Goal: Information Seeking & Learning: Learn about a topic

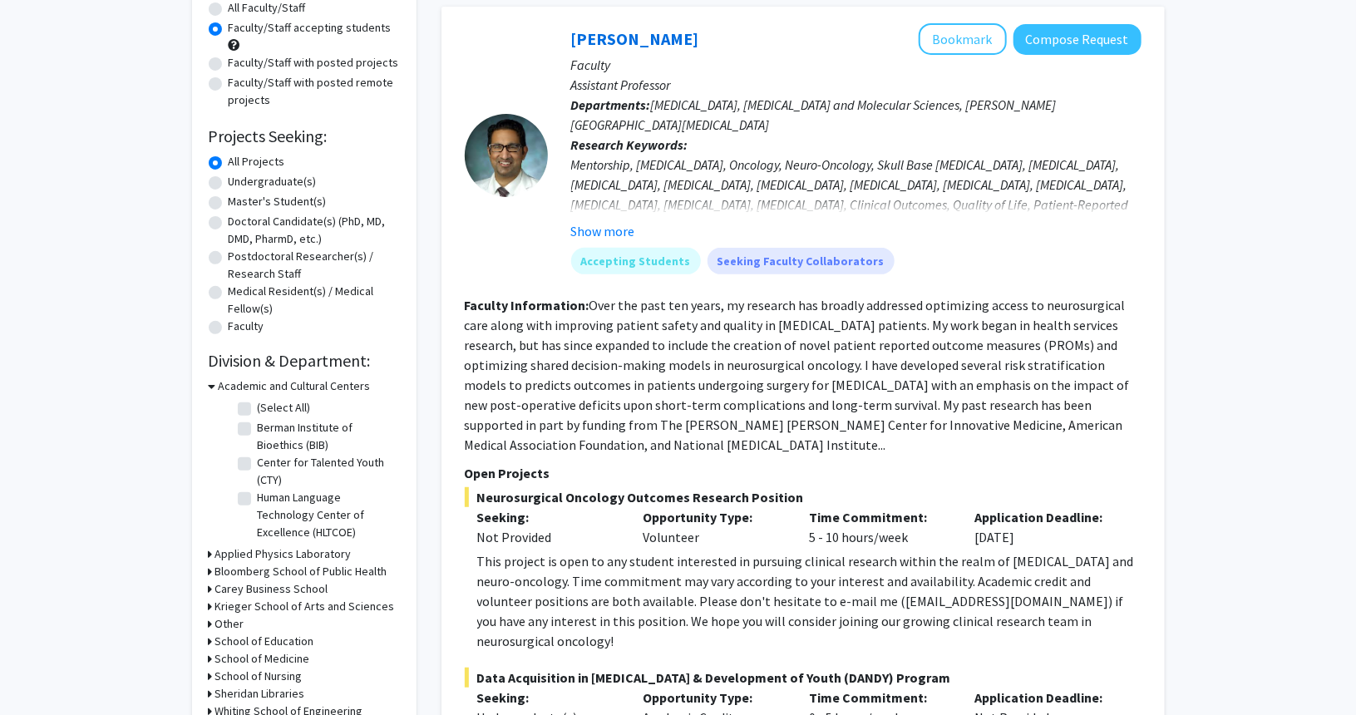
scroll to position [161, 0]
click at [244, 182] on label "Undergraduate(s)" at bounding box center [273, 181] width 88 height 17
click at [239, 182] on input "Undergraduate(s)" at bounding box center [234, 178] width 11 height 11
radio input "true"
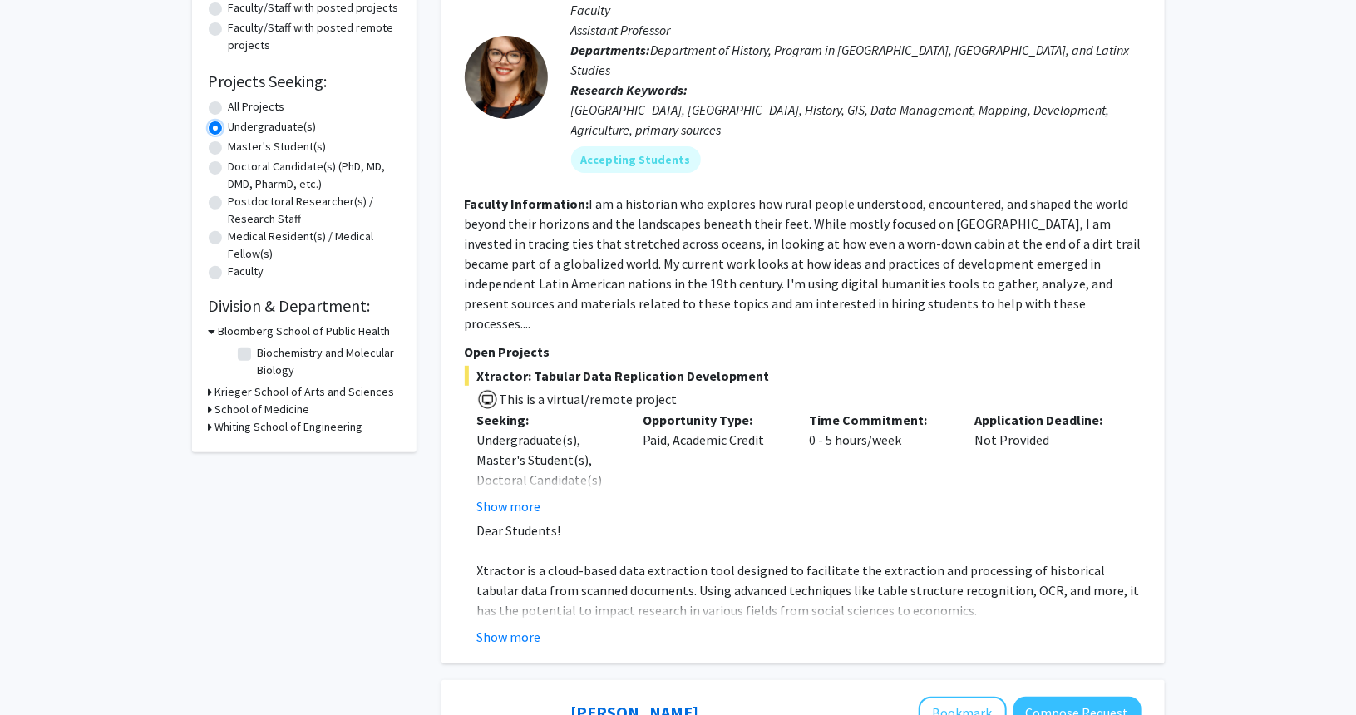
scroll to position [217, 0]
click at [496, 626] on button "Show more" at bounding box center [509, 636] width 64 height 20
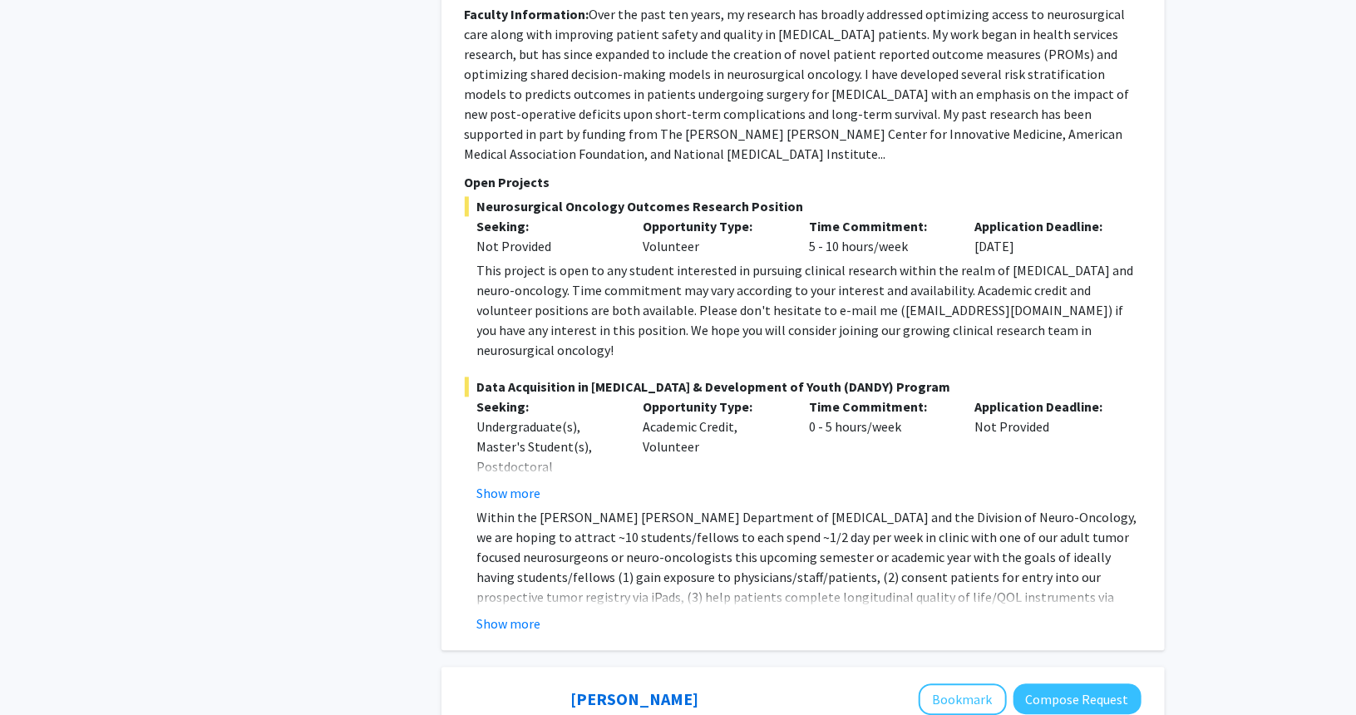
scroll to position [1641, 0]
click at [522, 613] on button "Show more" at bounding box center [509, 623] width 64 height 20
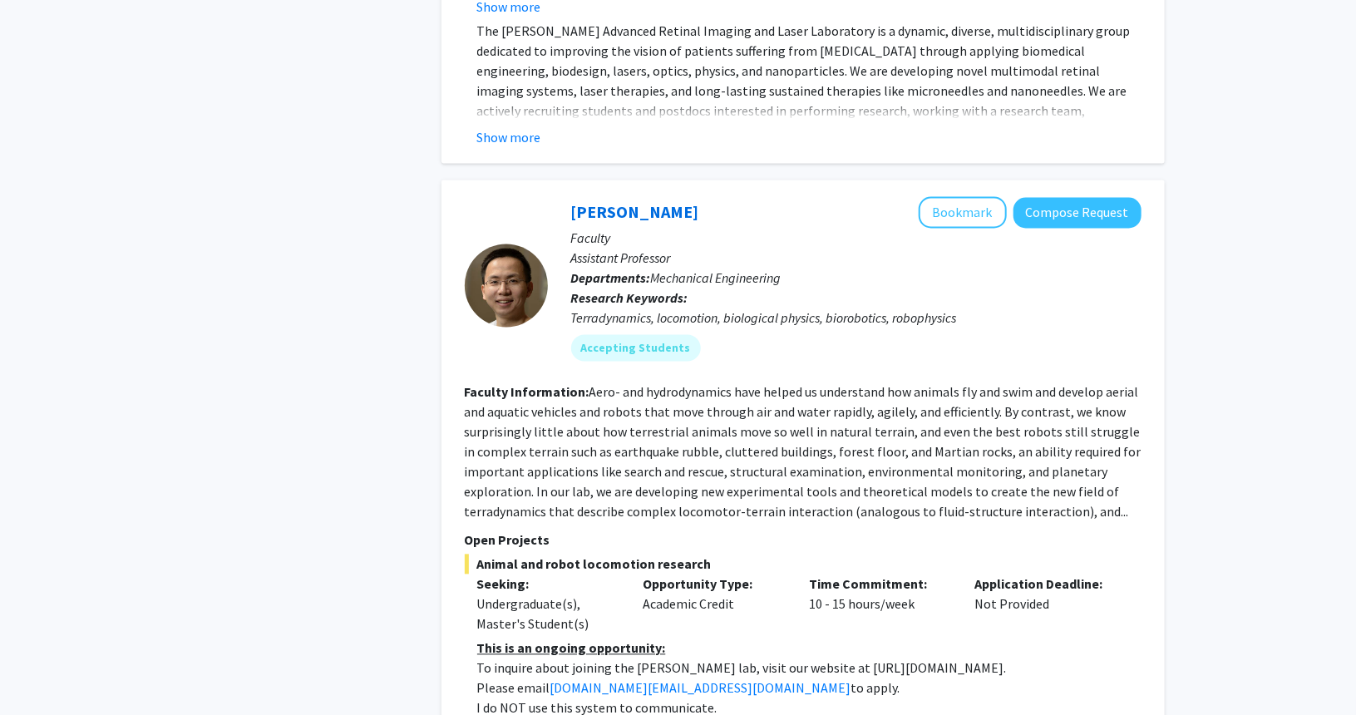
scroll to position [7774, 0]
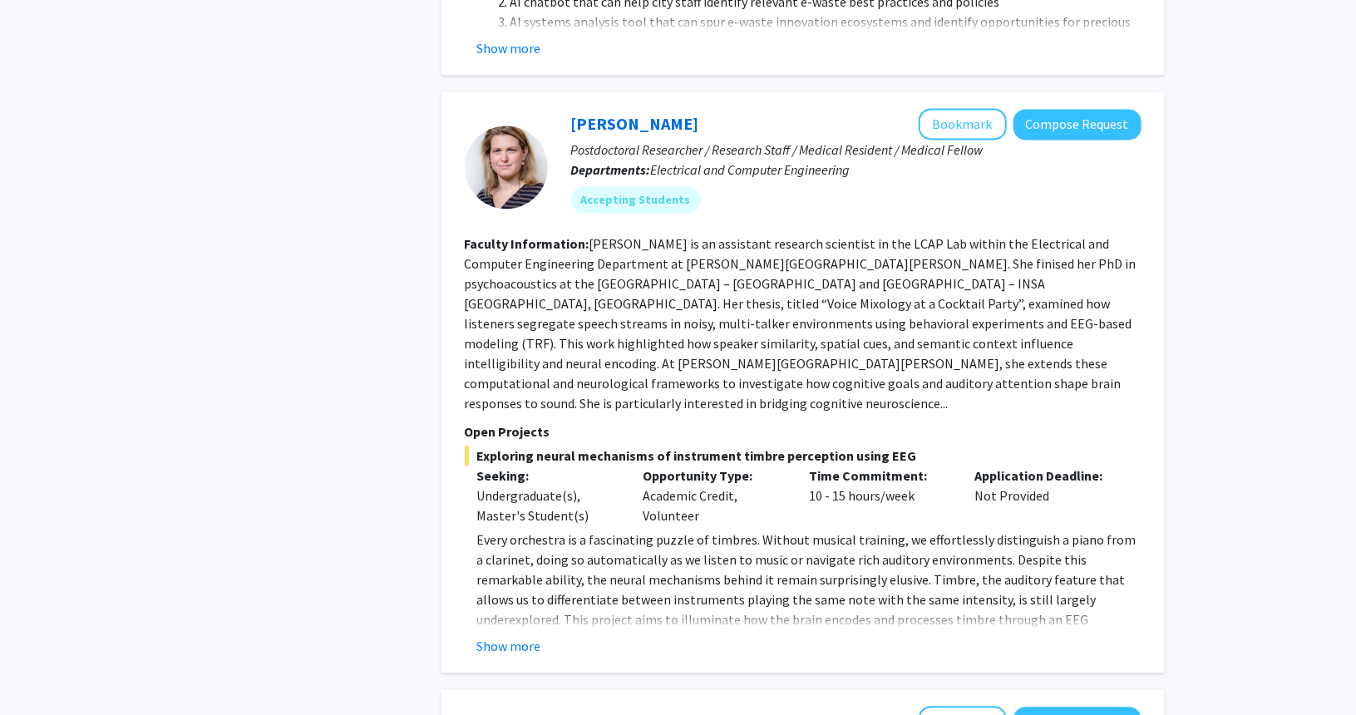
scroll to position [1805, 0]
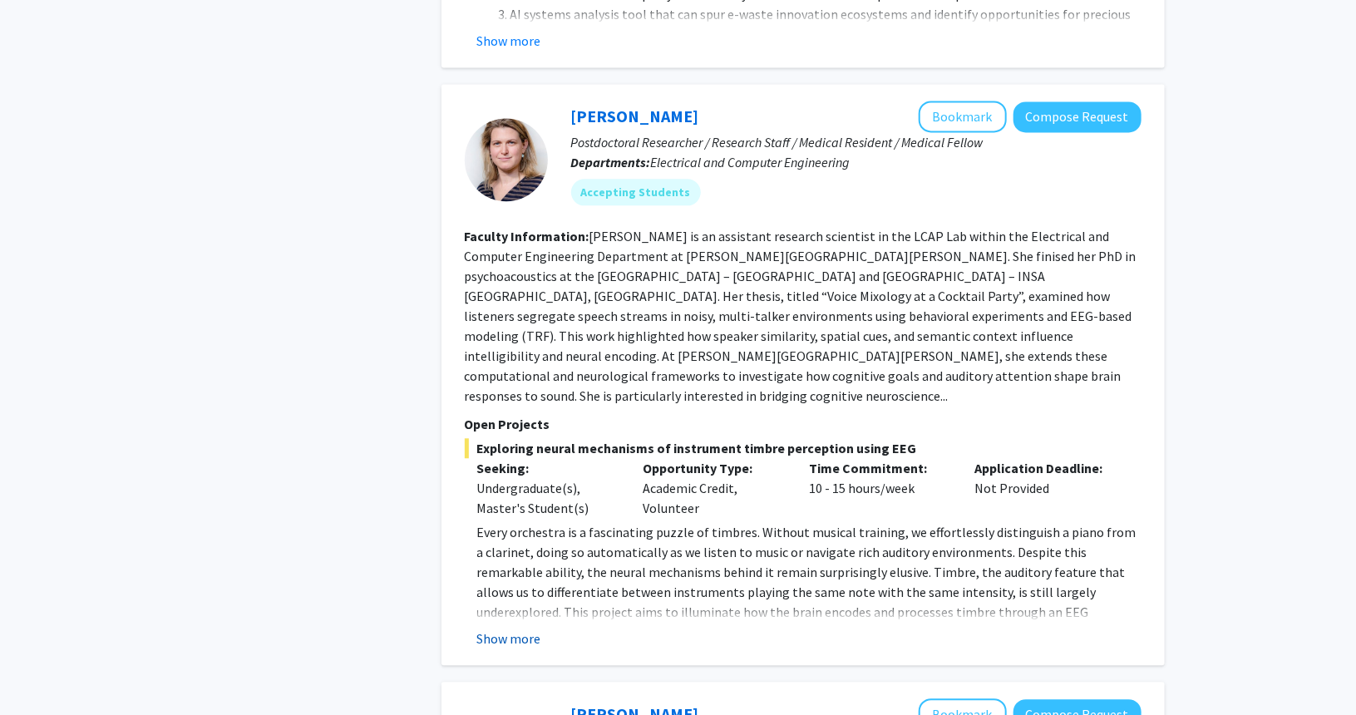
click at [527, 629] on button "Show more" at bounding box center [509, 639] width 64 height 20
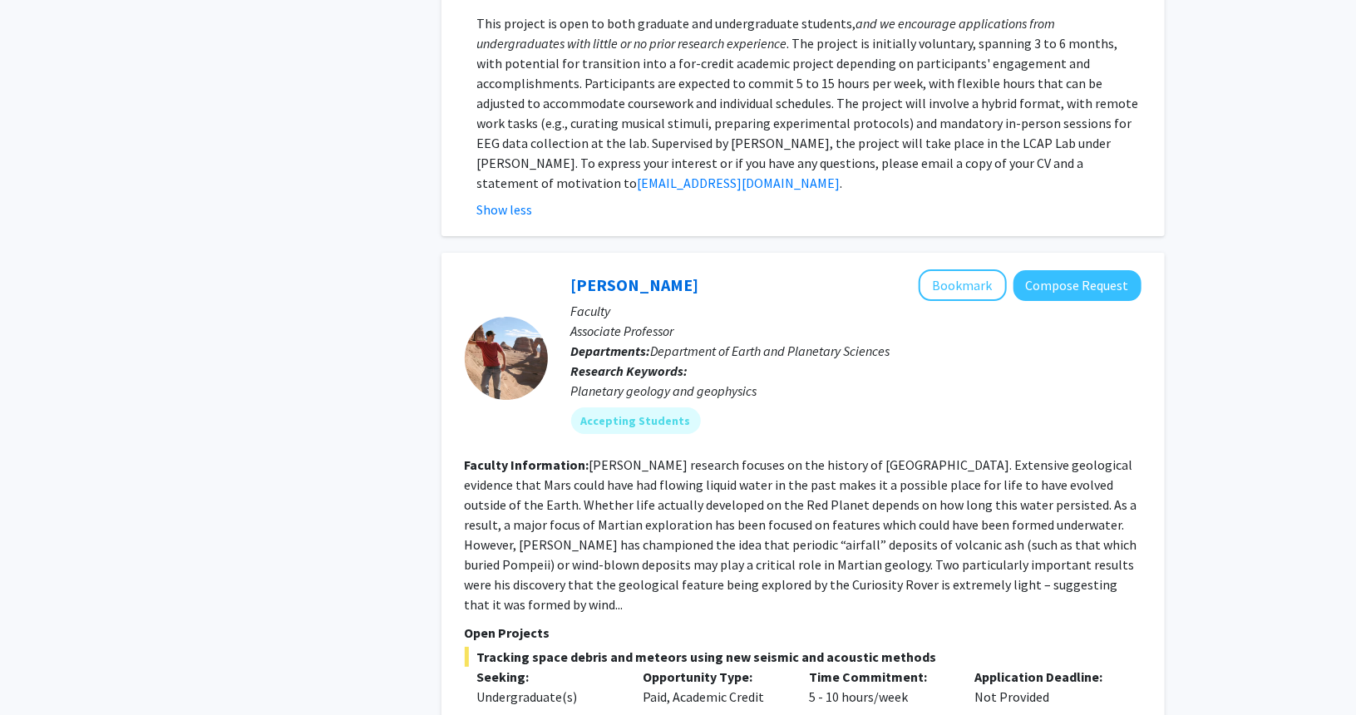
scroll to position [2973, 0]
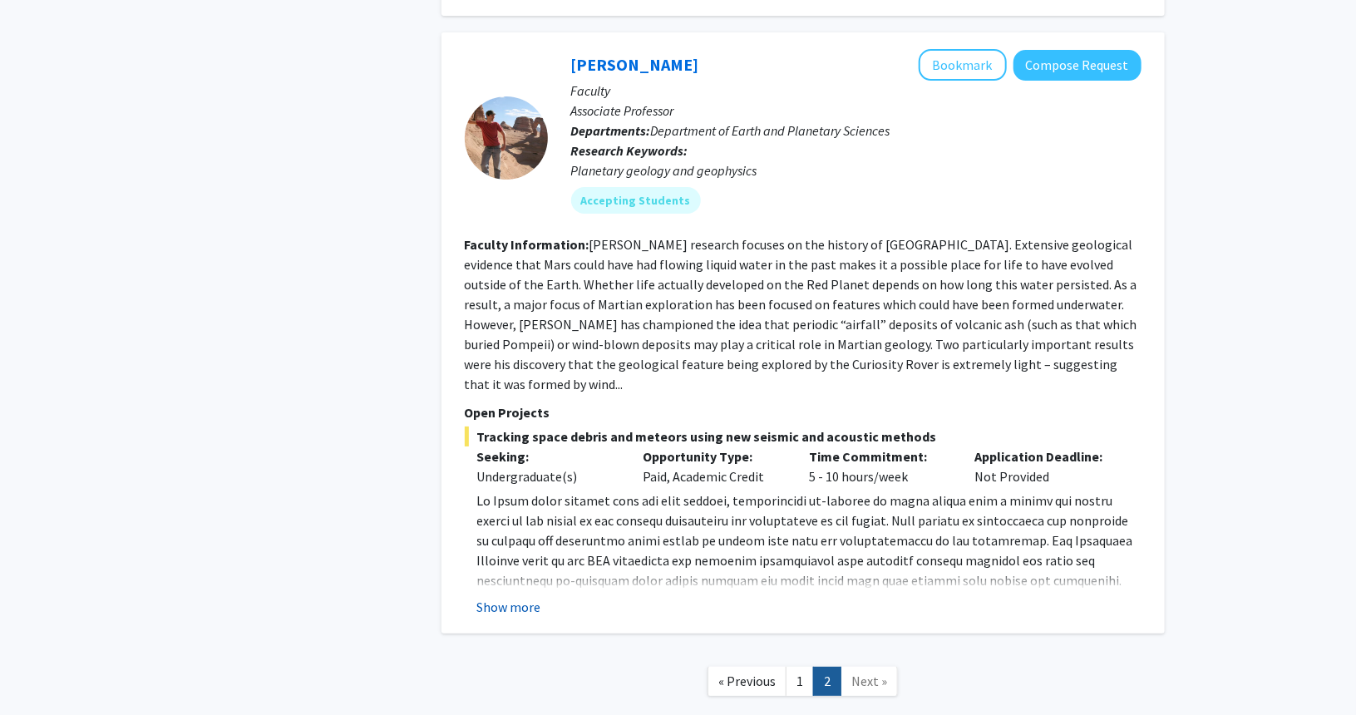
click at [520, 597] on button "Show more" at bounding box center [509, 607] width 64 height 20
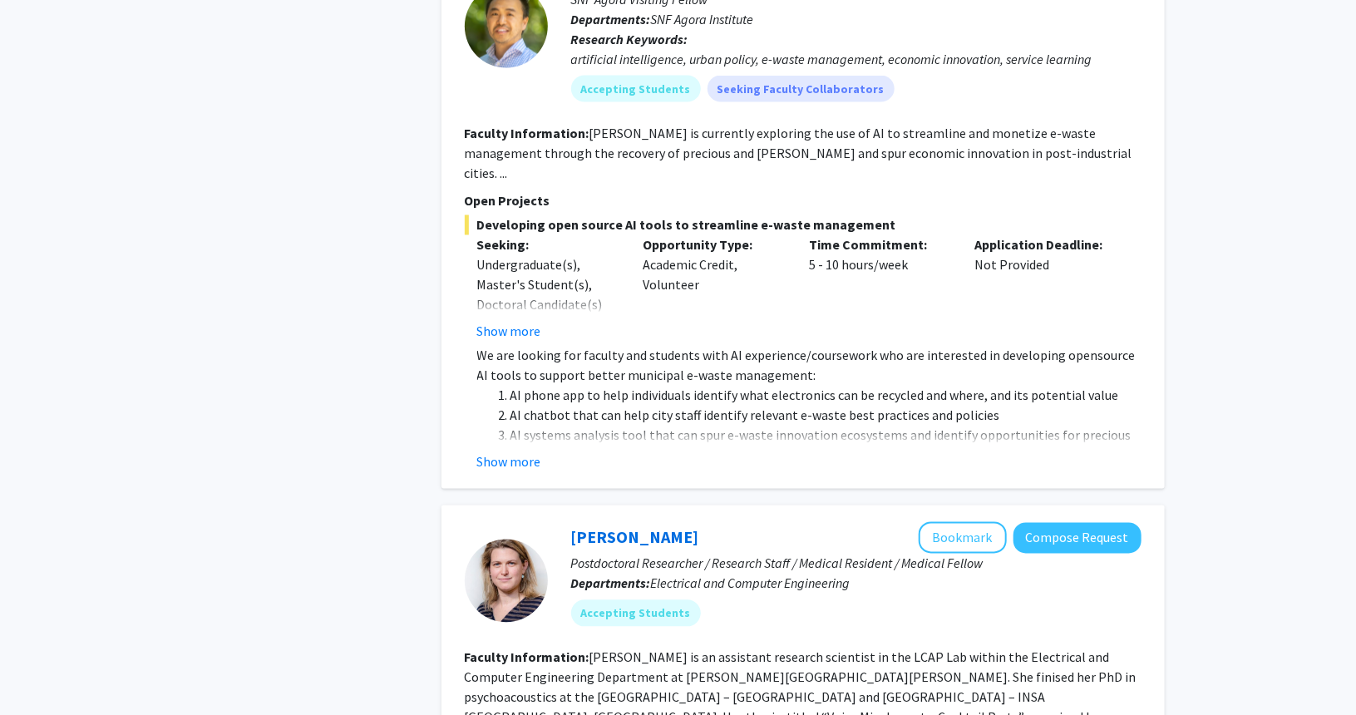
scroll to position [0, 0]
